Goal: Information Seeking & Learning: Learn about a topic

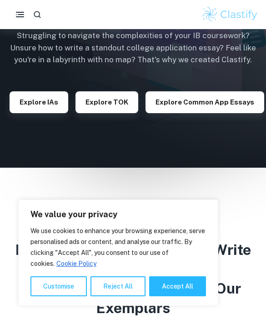
scroll to position [105, 0]
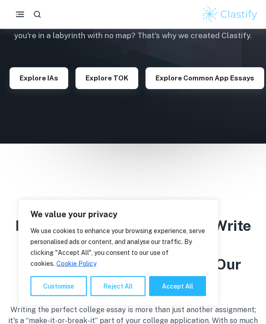
click at [169, 296] on button "Accept All" at bounding box center [177, 286] width 57 height 20
checkbox input "true"
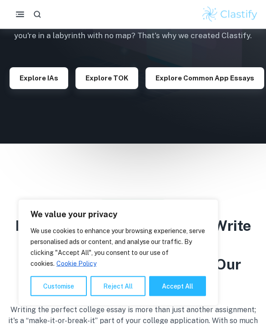
checkbox input "true"
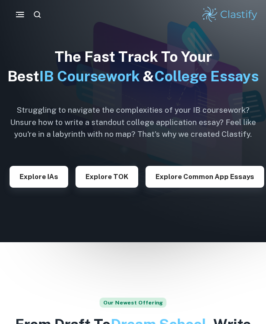
scroll to position [9, 0]
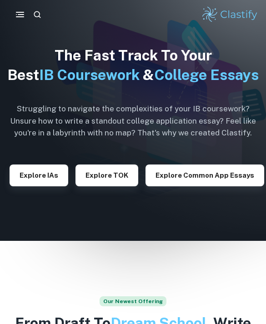
click at [41, 186] on button "Explore IAs" at bounding box center [39, 175] width 59 height 22
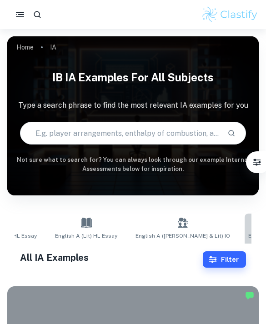
scroll to position [0, 1025]
click at [244, 231] on link "English A (Lit) IO" at bounding box center [269, 229] width 51 height 30
